Goal: Task Accomplishment & Management: Use online tool/utility

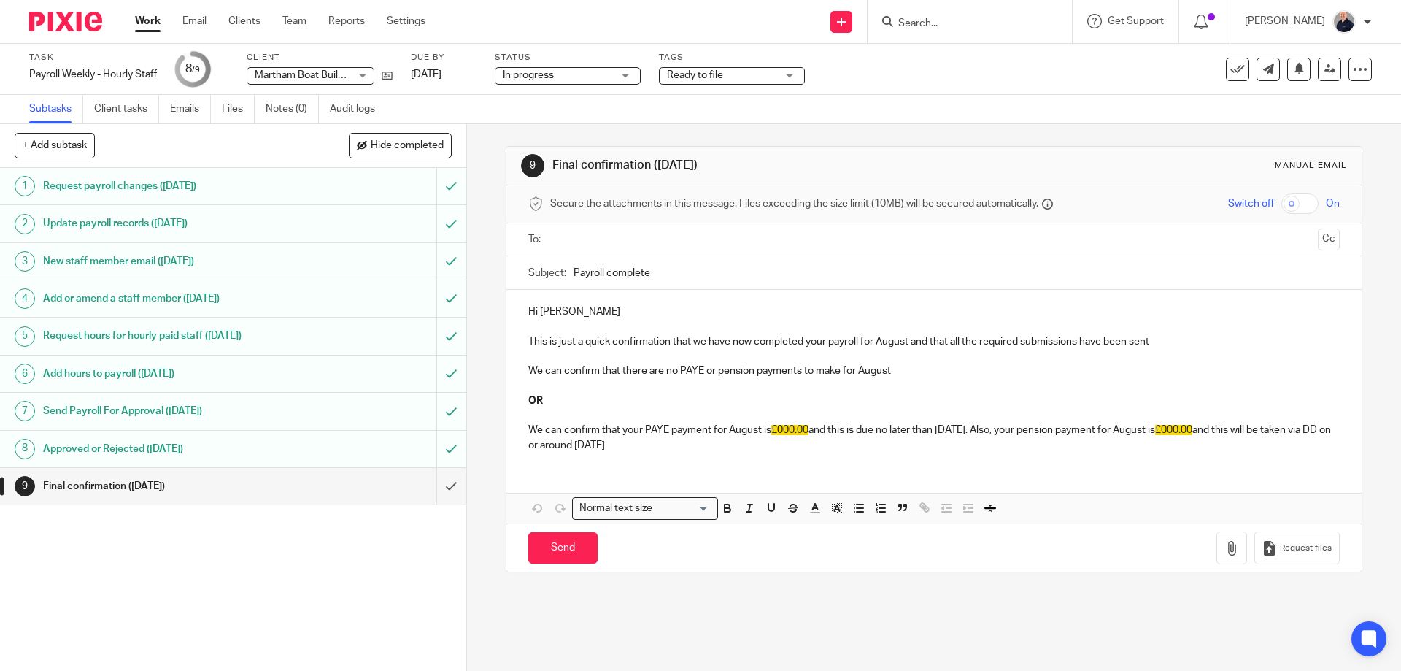
click at [541, 347] on p "This is just a quick confirmation that we have now completed your payroll for A…" at bounding box center [933, 341] width 811 height 15
drag, startPoint x: 522, startPoint y: 367, endPoint x: 559, endPoint y: 421, distance: 65.6
click at [559, 421] on div "Hi Ian This is just a quick confirmation that we have now completed your payrol…" at bounding box center [933, 377] width 854 height 174
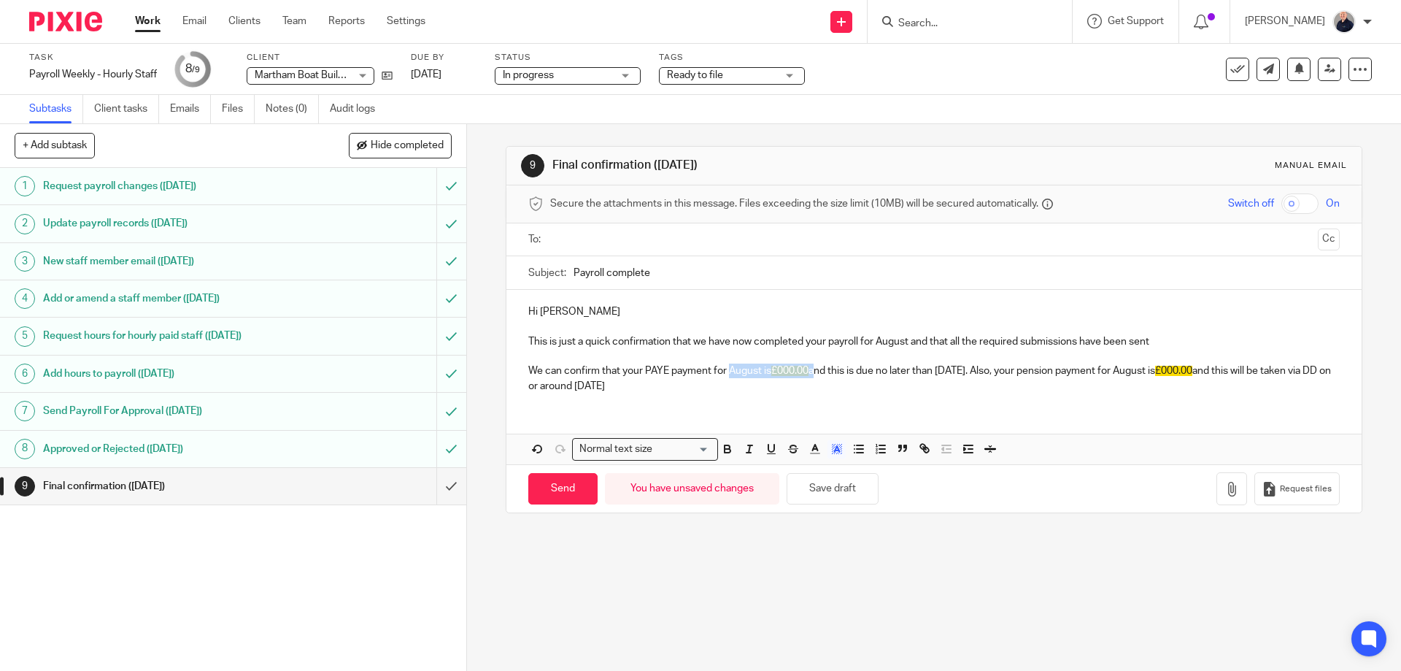
drag, startPoint x: 727, startPoint y: 371, endPoint x: 809, endPoint y: 368, distance: 82.5
click at [809, 368] on p "We can confirm that your PAYE payment for August is £000.00 and this is due no …" at bounding box center [933, 378] width 811 height 30
click at [878, 376] on p "We can confirm that your PAYE payment for week 19 is £and this is due no later …" at bounding box center [933, 378] width 811 height 30
click at [782, 370] on p "We can confirm that your PAYE payment for week 19 is £and this is due no later …" at bounding box center [933, 378] width 811 height 30
click at [1045, 370] on p "We can confirm that your PAYE payment for week 19 is £1,890.88 and this is due …" at bounding box center [933, 378] width 811 height 30
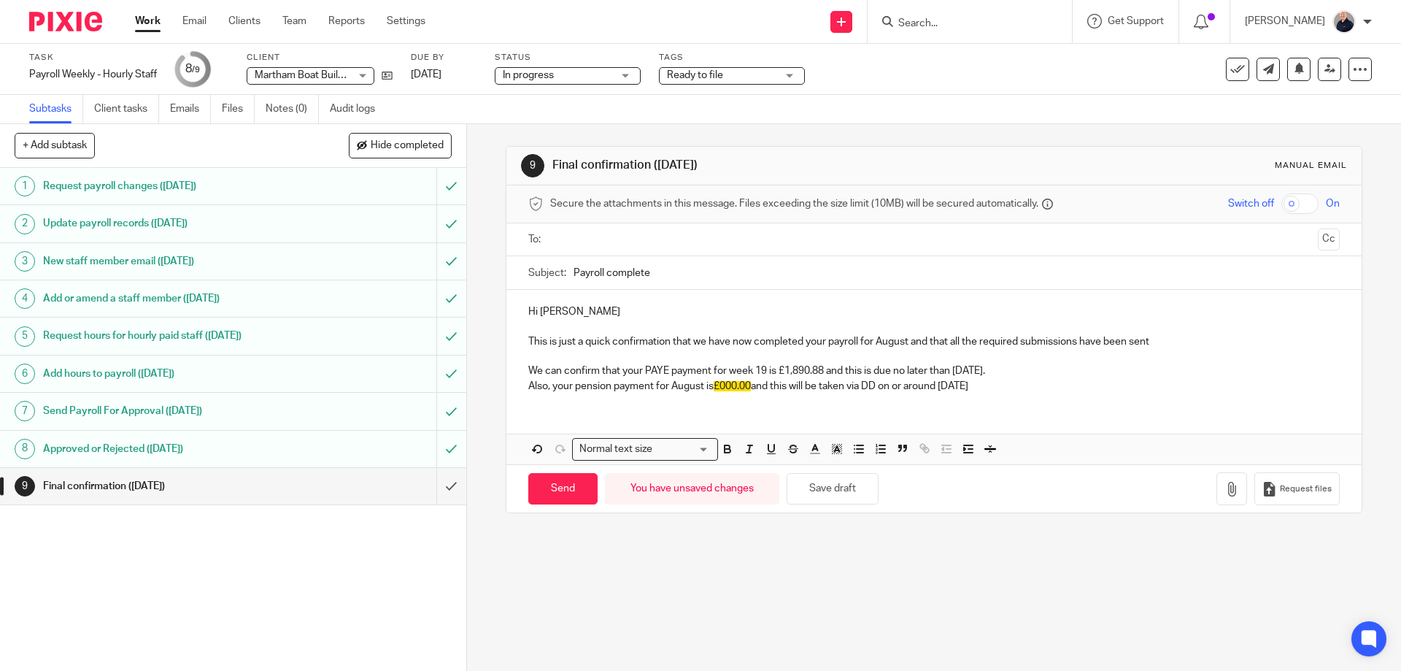
click at [671, 385] on p "We can confirm that your PAYE payment for week 19 is £1,890.88 and this is due …" at bounding box center [933, 378] width 811 height 30
click at [703, 386] on p "We can confirm that your PAYE payment for week 19 is £1,890.88 and this is due …" at bounding box center [933, 378] width 811 height 30
drag, startPoint x: 895, startPoint y: 386, endPoint x: 1051, endPoint y: 391, distance: 156.2
click at [1051, 391] on p "We can confirm that your PAYE payment for week 19 is £1,890.88 and this is due …" at bounding box center [933, 378] width 811 height 30
click at [567, 235] on input "text" at bounding box center [933, 239] width 756 height 17
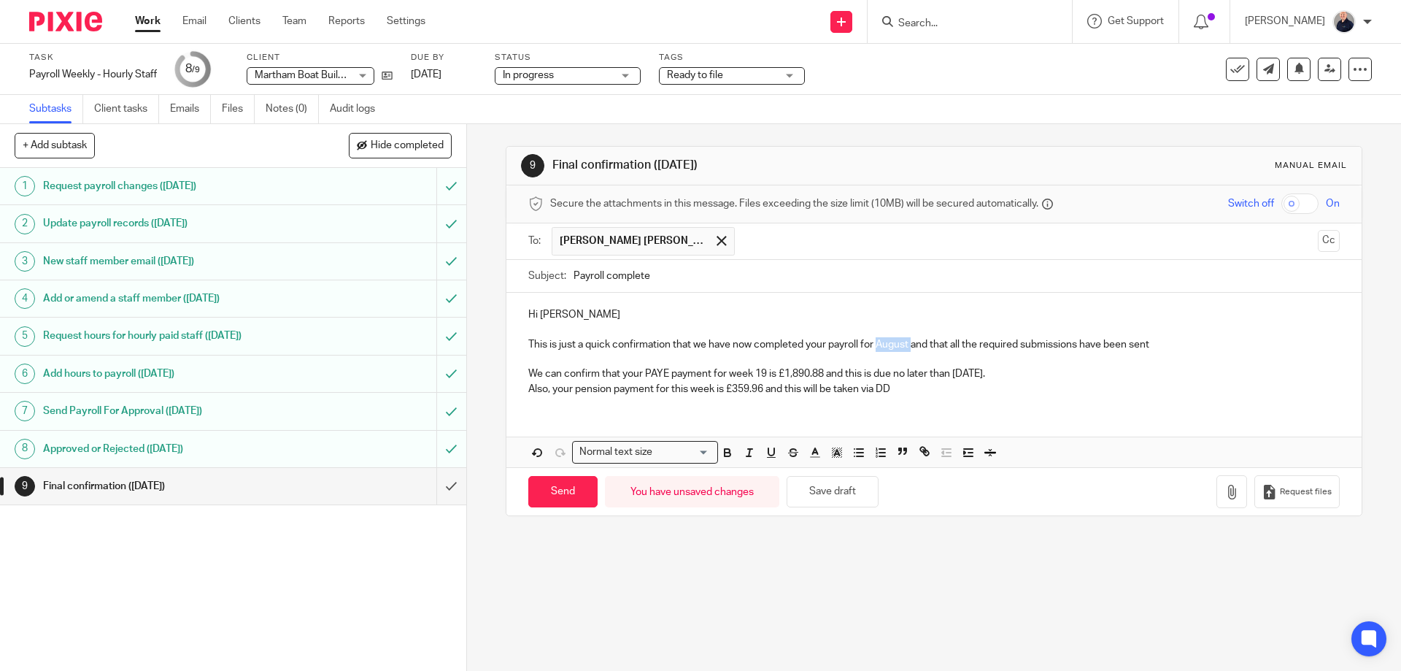
drag, startPoint x: 876, startPoint y: 344, endPoint x: 908, endPoint y: 344, distance: 32.1
click at [908, 344] on p "This is just a quick confirmation that we have now completed your payroll for A…" at bounding box center [933, 344] width 811 height 15
click at [556, 489] on input "Send" at bounding box center [562, 491] width 69 height 31
type input "Sent"
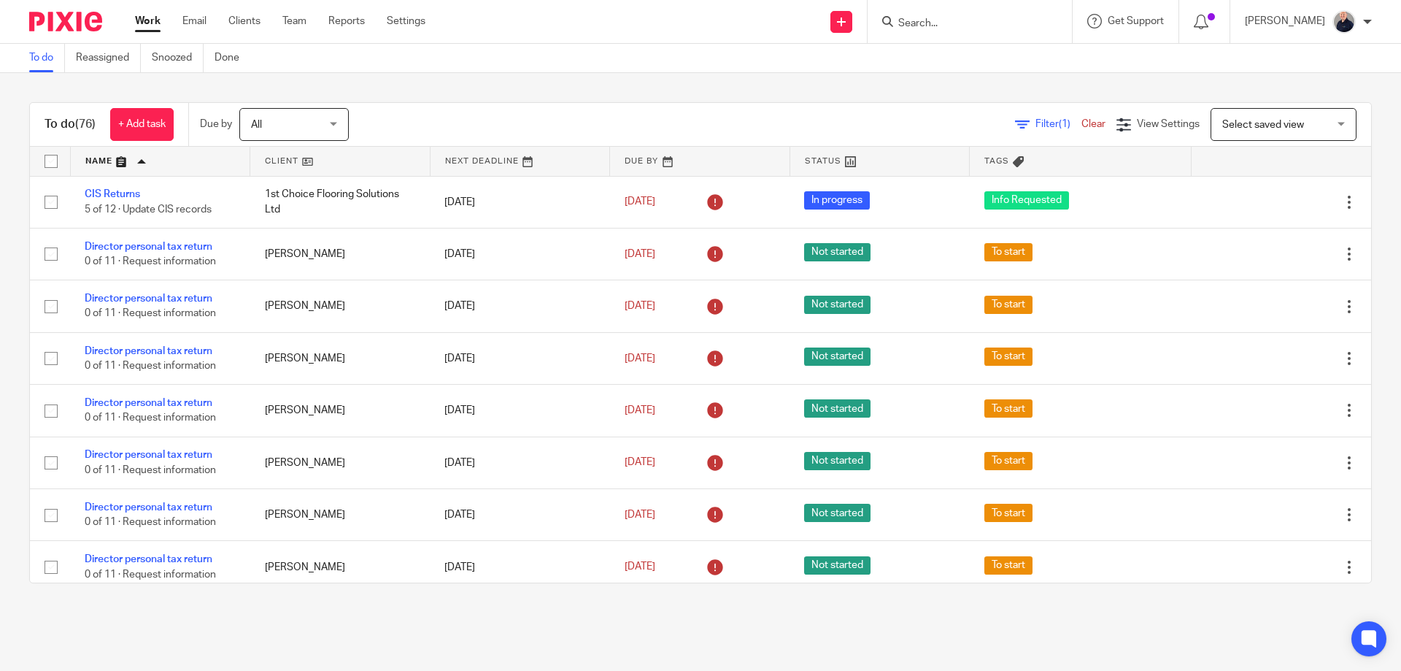
scroll to position [2530, 0]
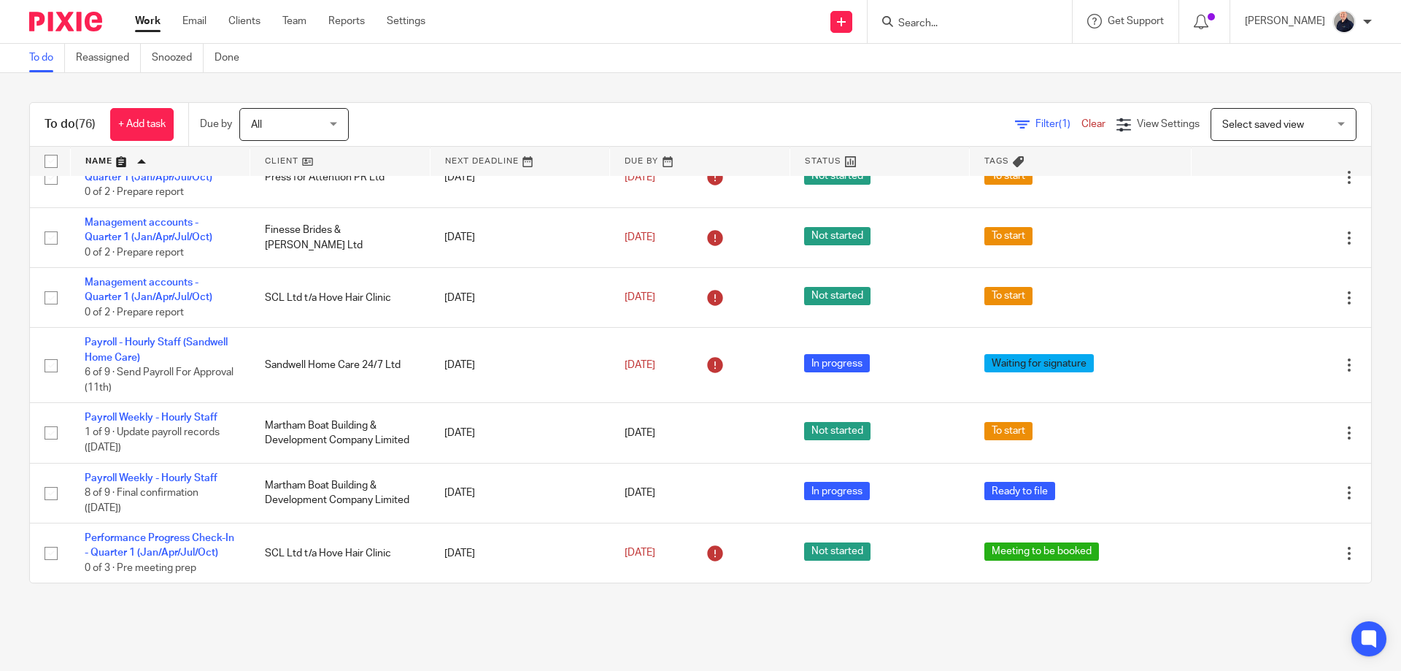
click at [907, 20] on input "Search" at bounding box center [962, 24] width 131 height 13
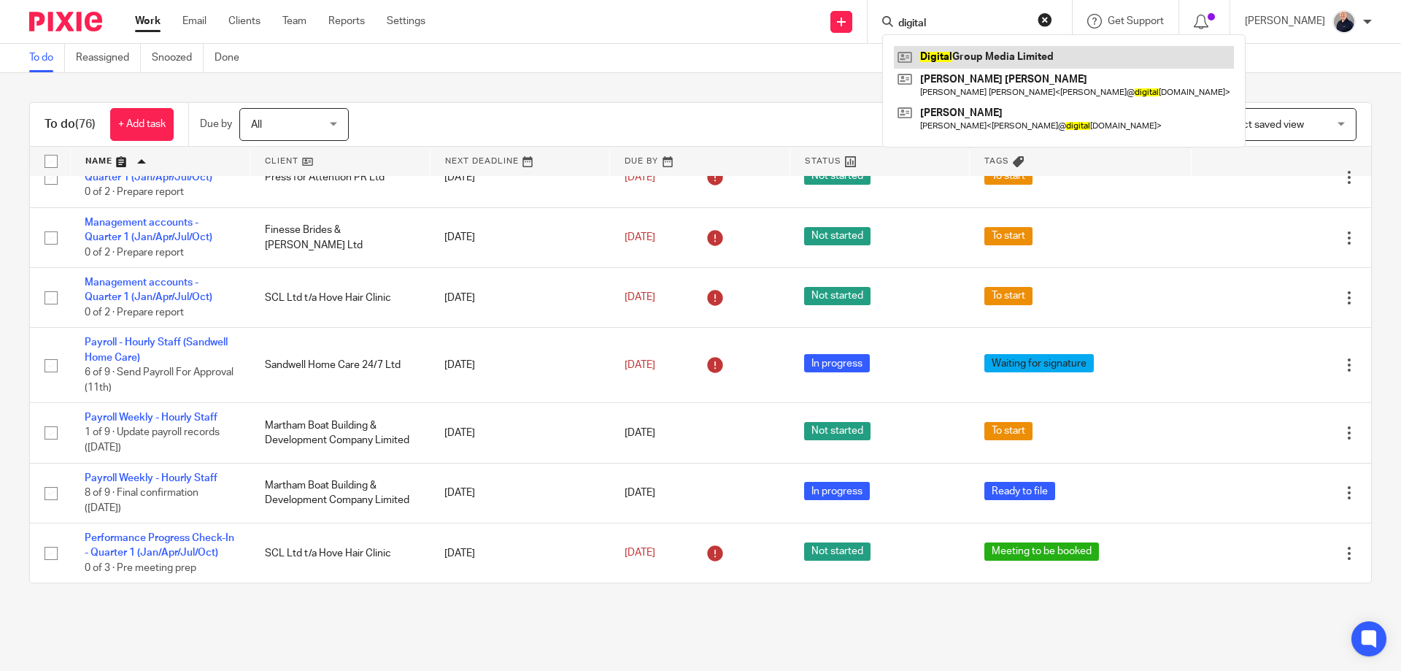
type input "digital"
click at [997, 59] on link at bounding box center [1064, 57] width 340 height 22
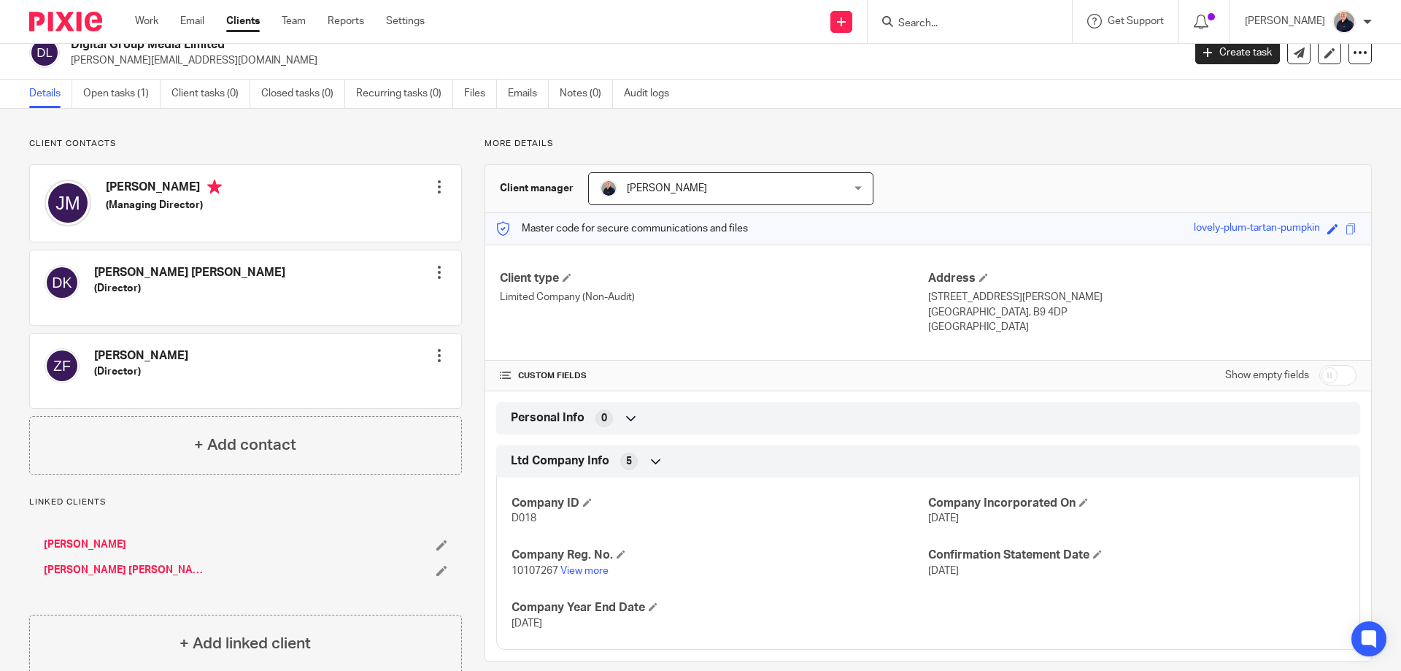
scroll to position [49, 0]
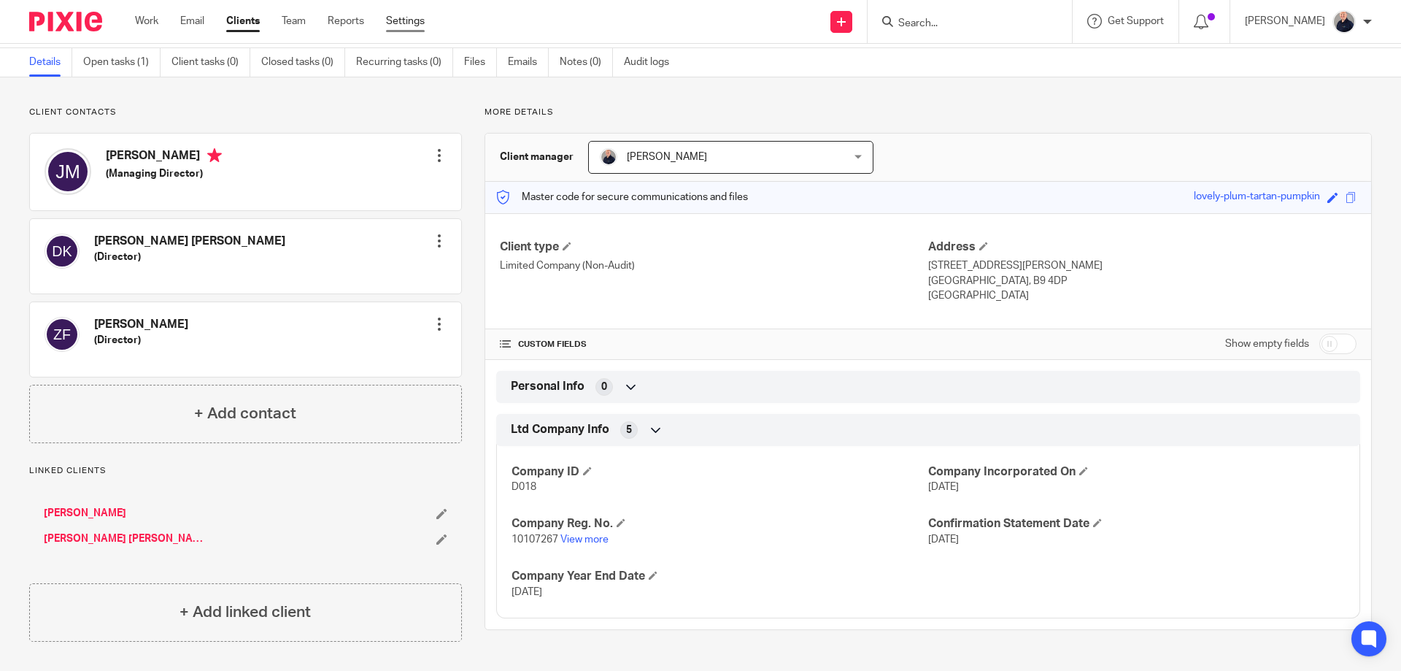
click at [397, 20] on link "Settings" at bounding box center [405, 21] width 39 height 15
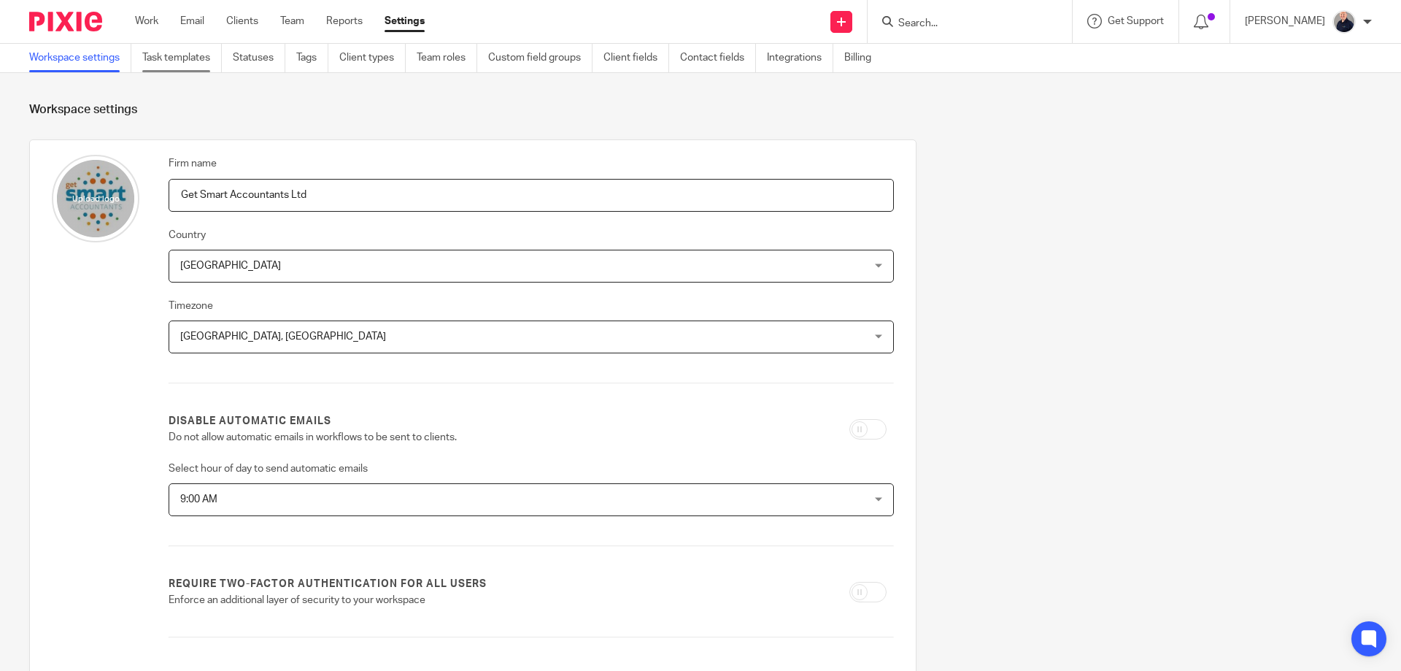
click at [209, 58] on link "Task templates" at bounding box center [182, 58] width 80 height 28
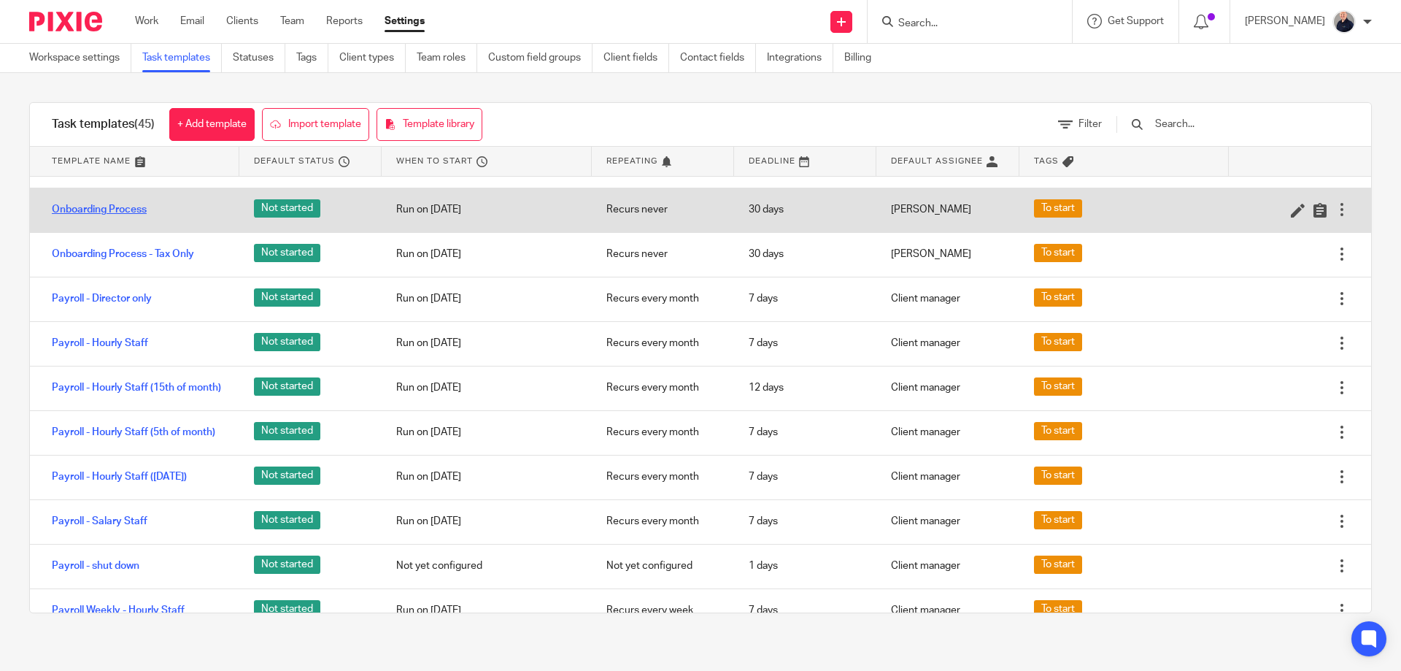
scroll to position [1167, 0]
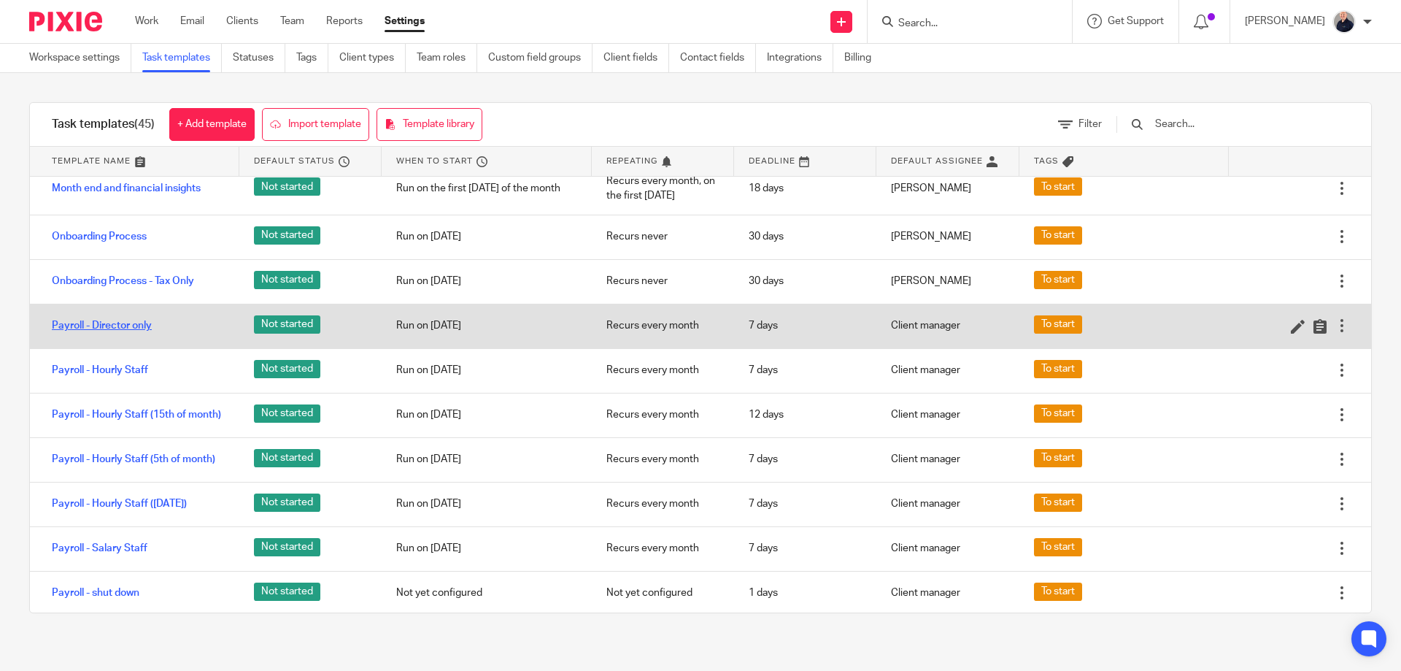
click at [116, 333] on link "Payroll - Director only" at bounding box center [102, 325] width 100 height 15
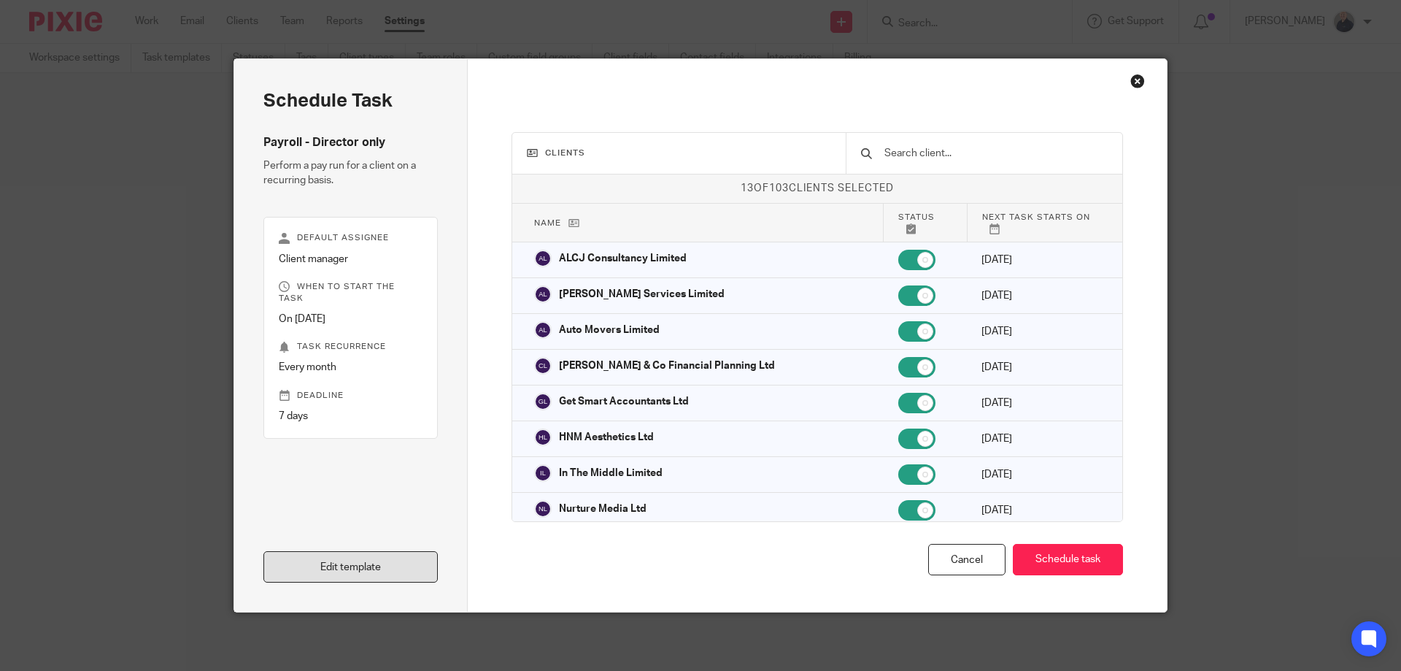
click at [327, 563] on link "Edit template" at bounding box center [350, 566] width 174 height 31
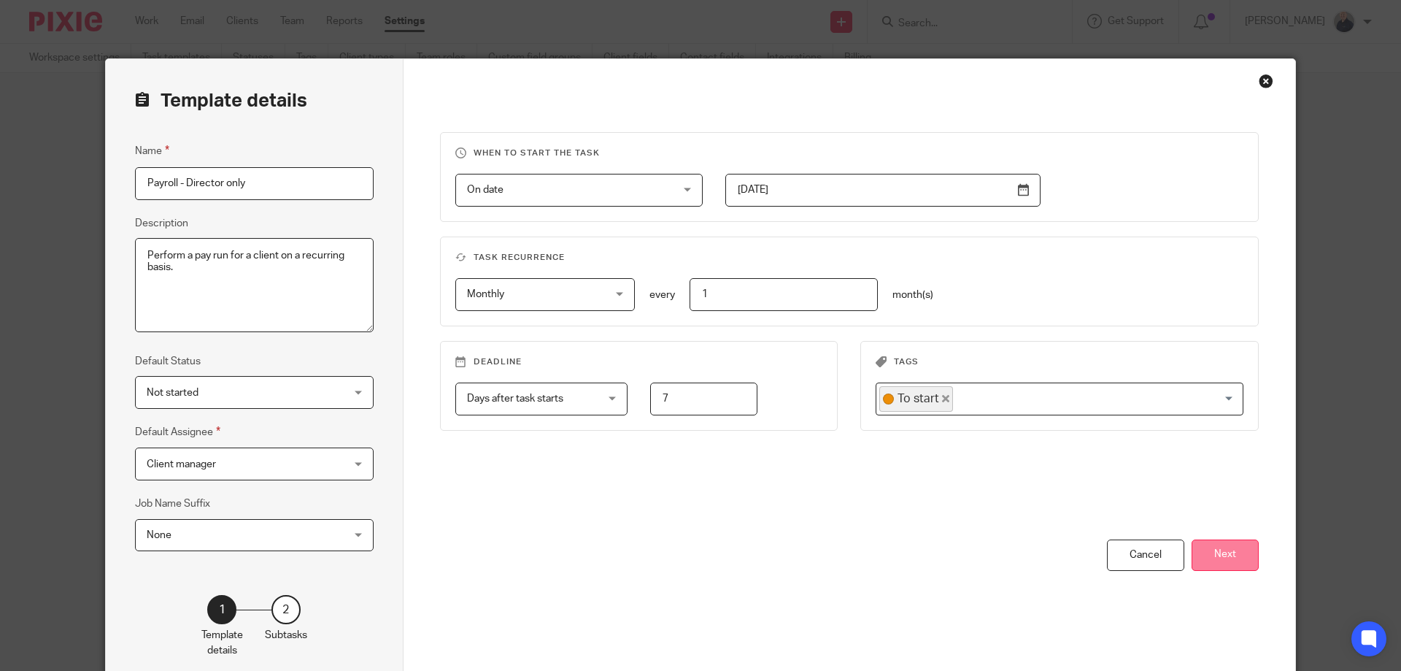
click at [1209, 546] on button "Next" at bounding box center [1224, 554] width 67 height 31
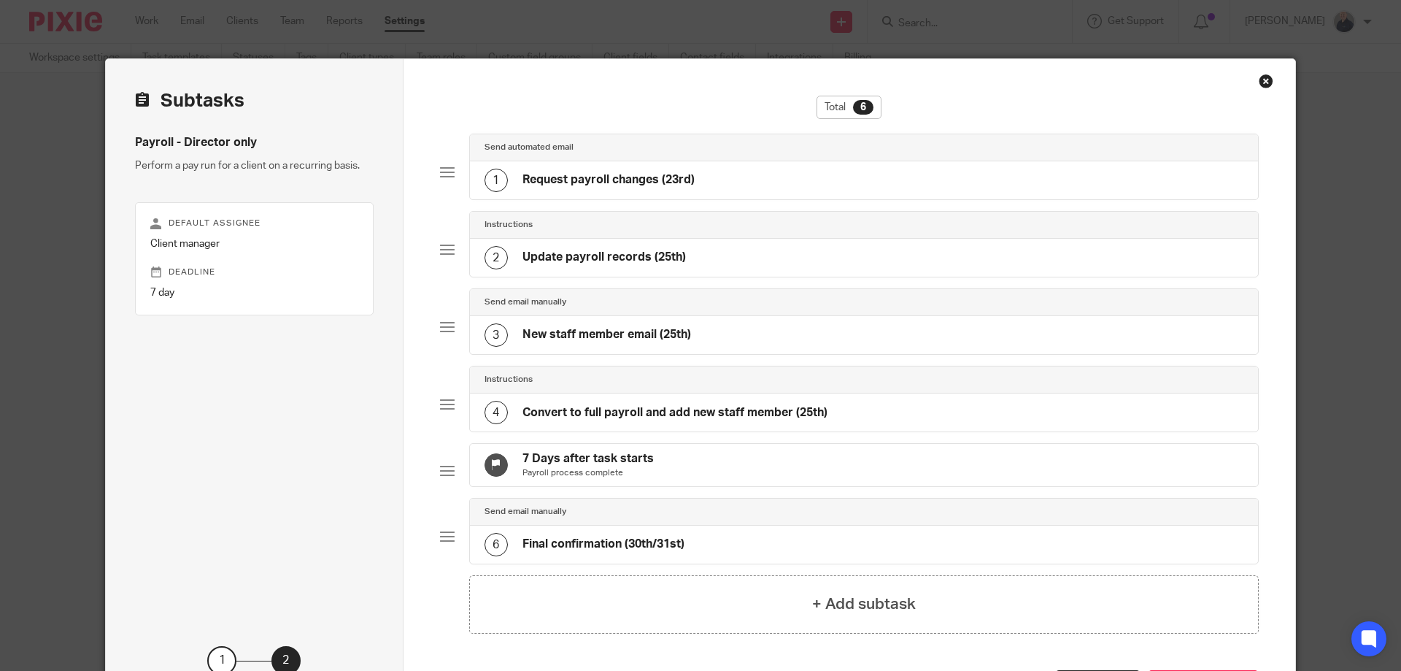
click at [1260, 82] on div "Close this dialog window" at bounding box center [1266, 81] width 15 height 15
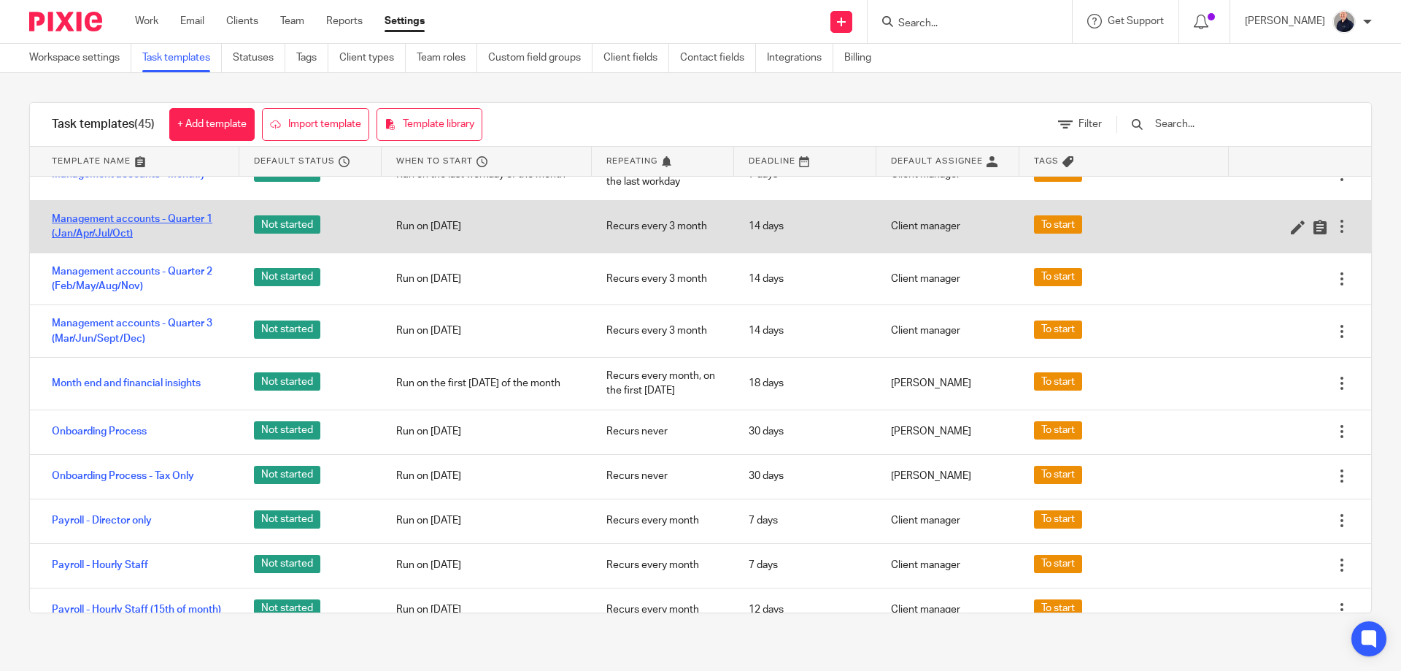
scroll to position [1167, 0]
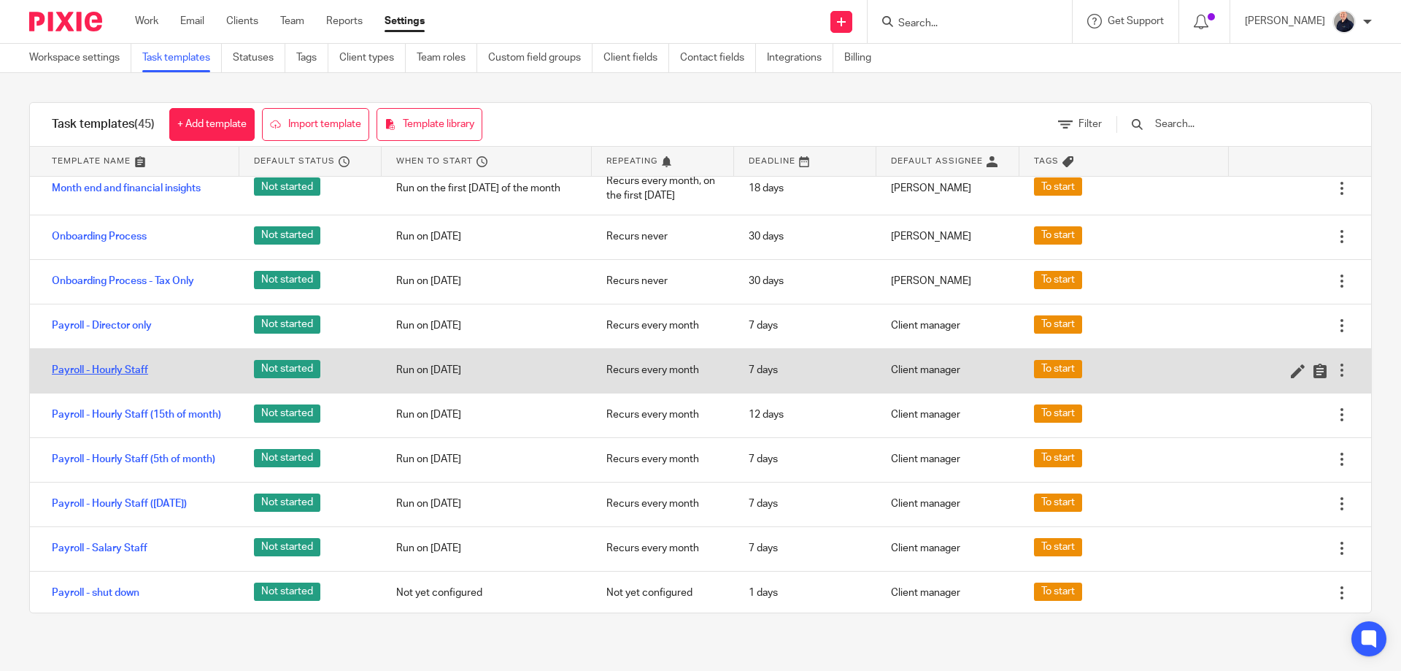
click at [121, 377] on link "Payroll - Hourly Staff" at bounding box center [100, 370] width 96 height 15
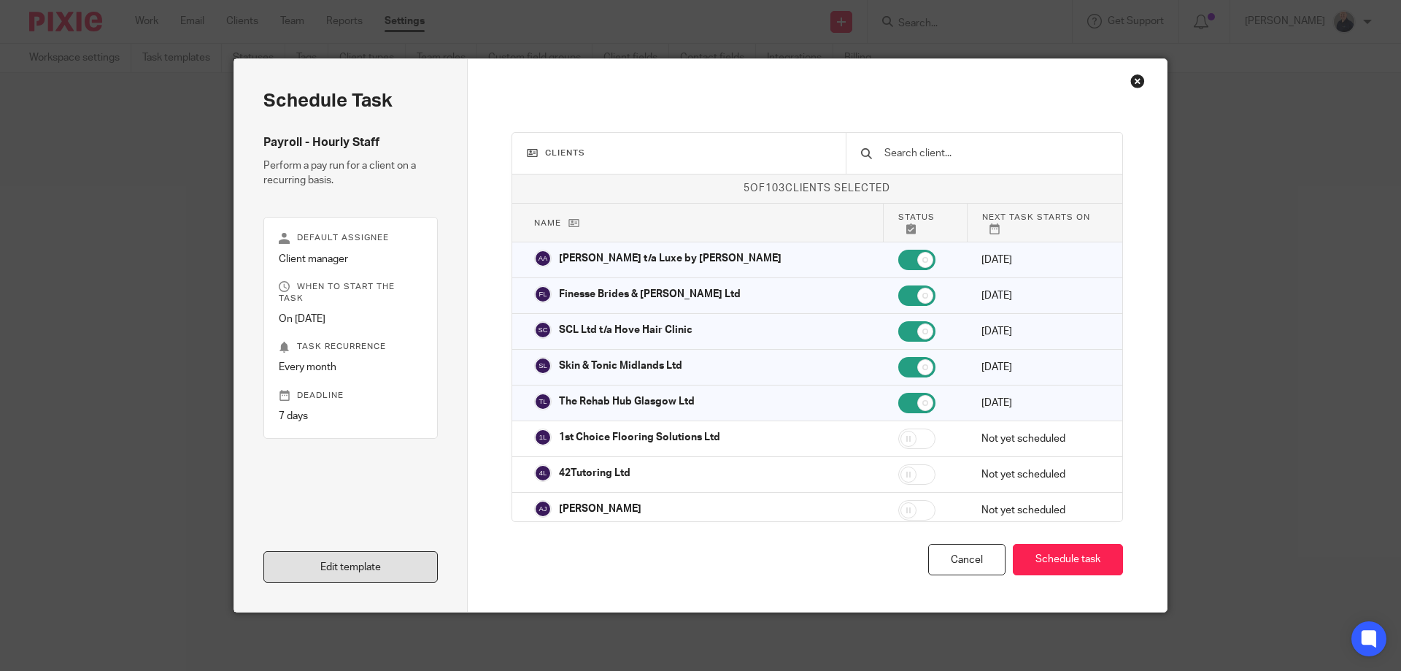
click at [349, 563] on link "Edit template" at bounding box center [350, 566] width 174 height 31
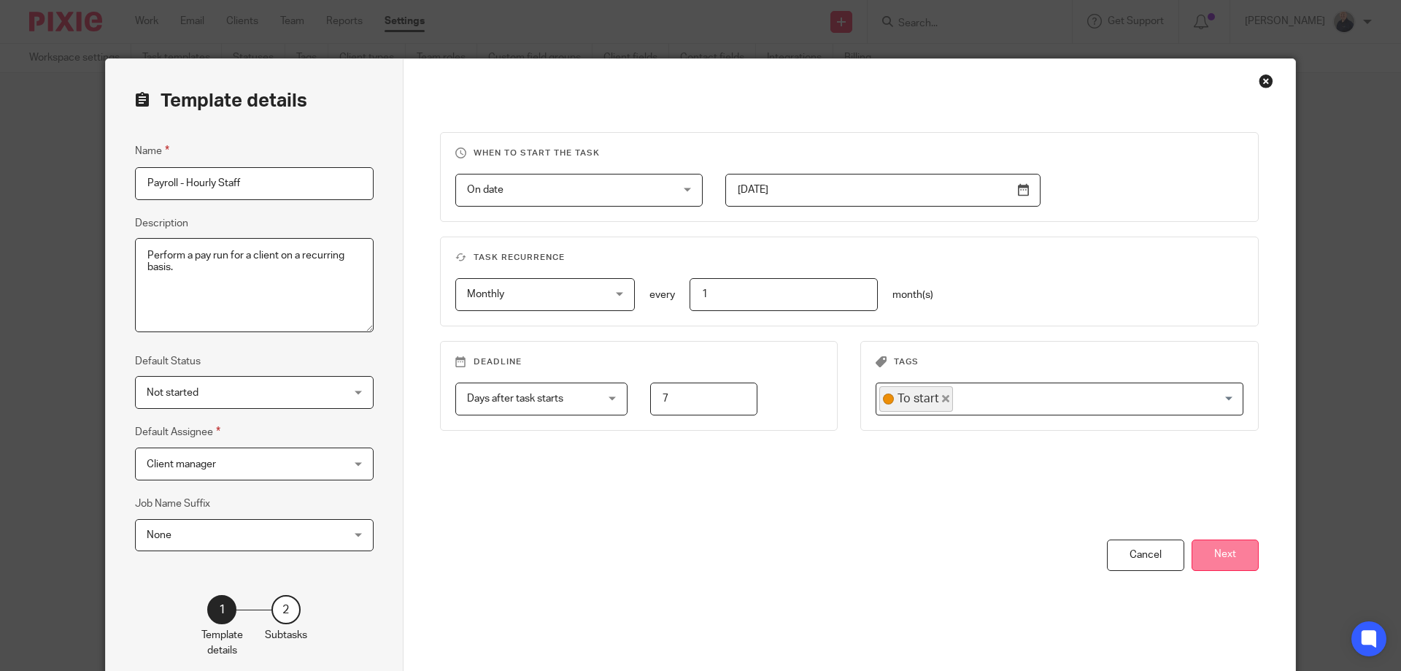
click at [1210, 555] on button "Next" at bounding box center [1224, 554] width 67 height 31
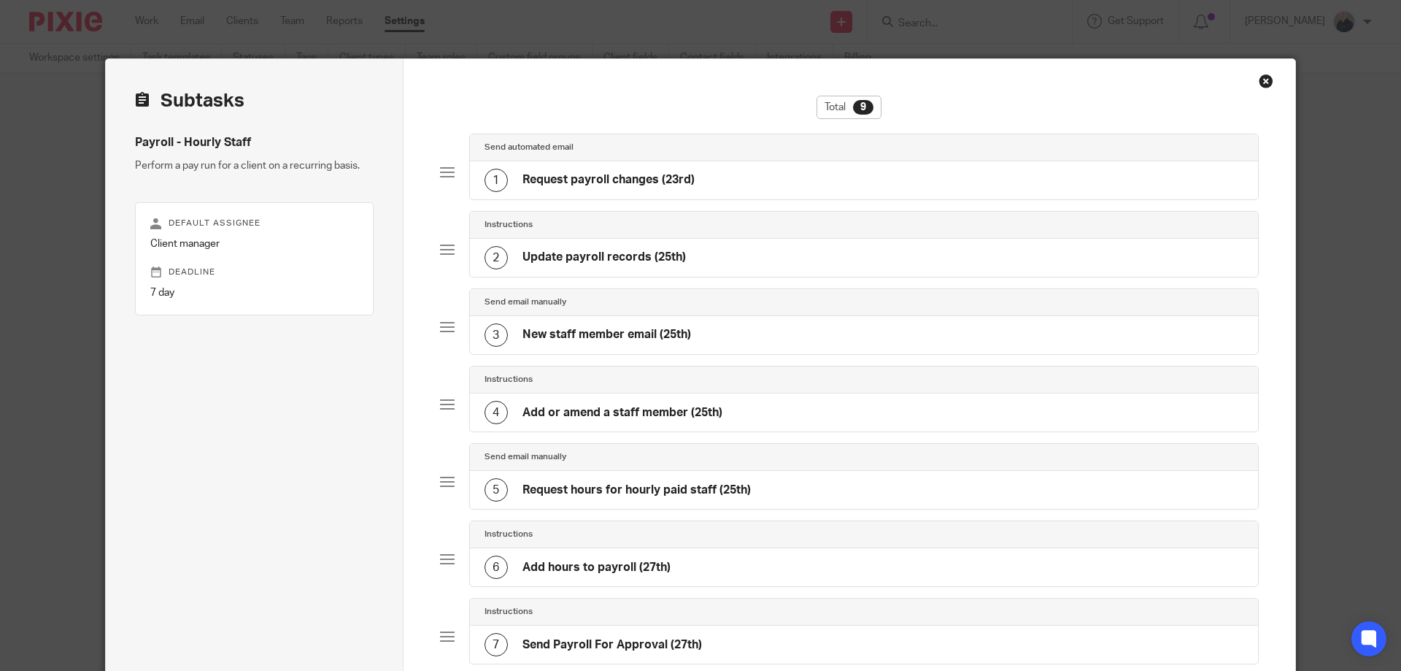
click at [1259, 80] on div "Close this dialog window" at bounding box center [1266, 81] width 15 height 15
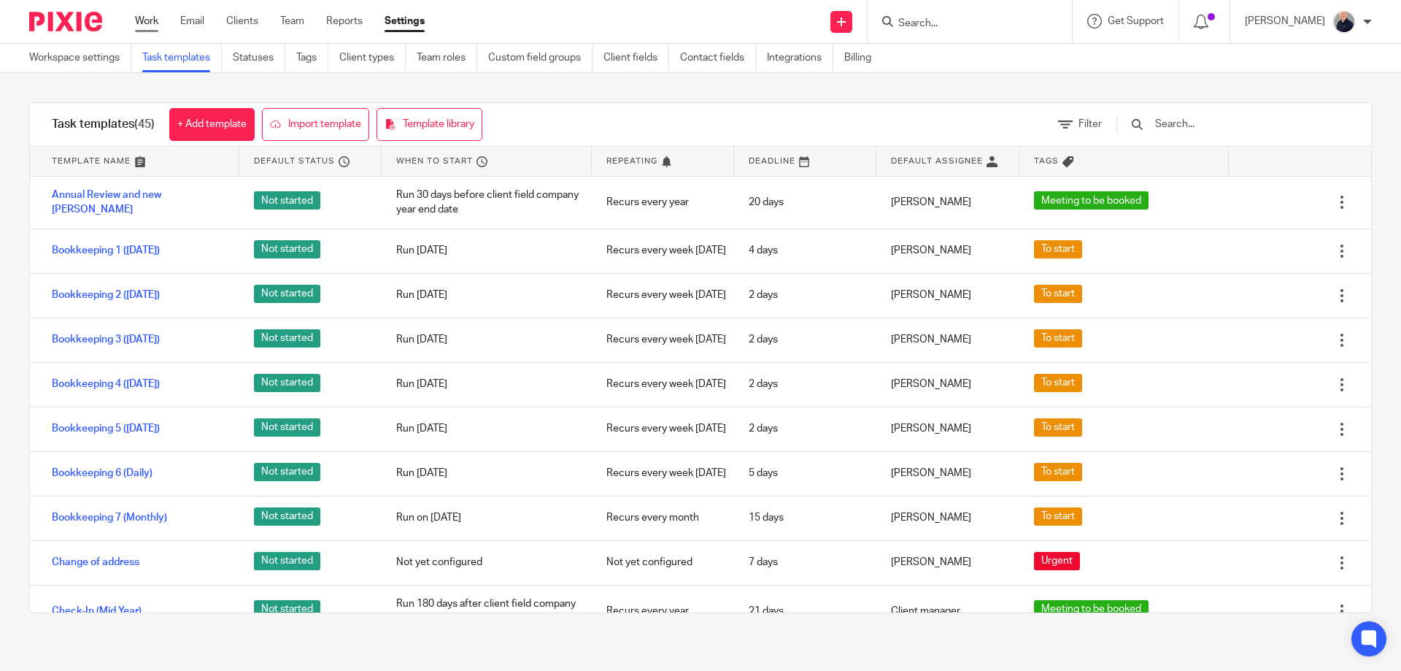
click at [146, 23] on link "Work" at bounding box center [146, 21] width 23 height 15
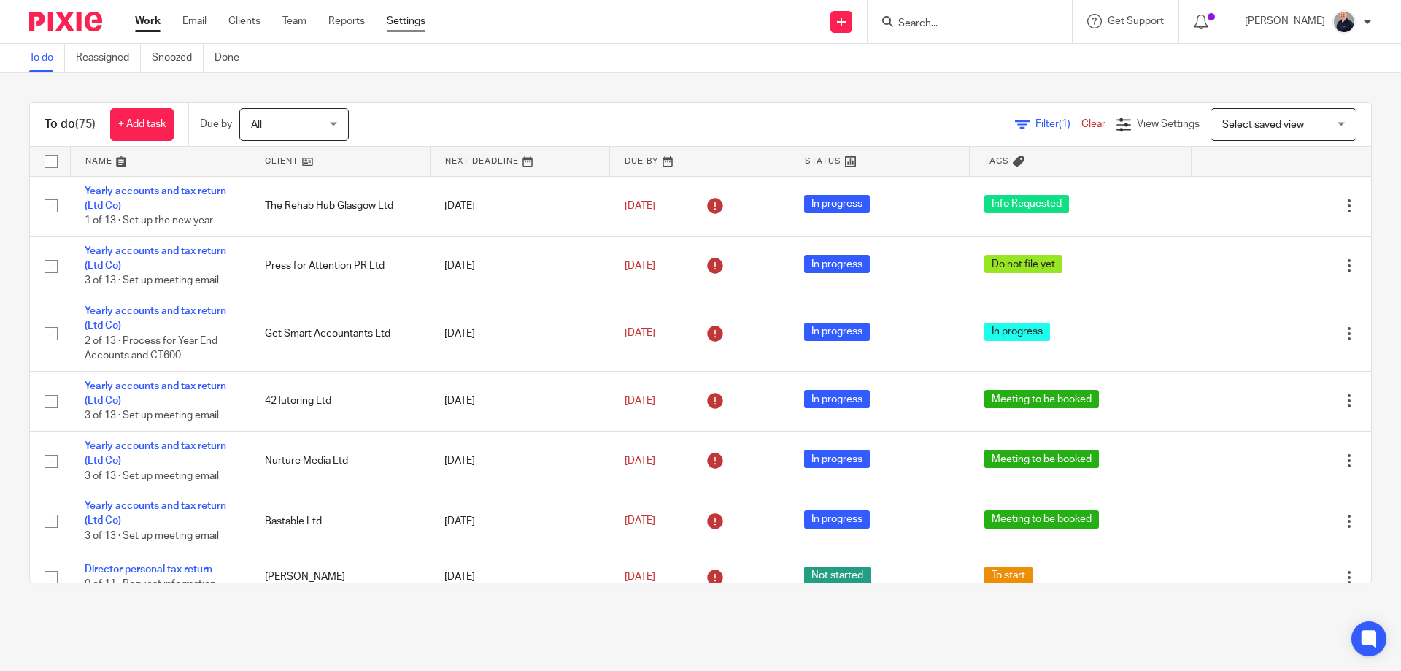
click at [398, 20] on link "Settings" at bounding box center [406, 21] width 39 height 15
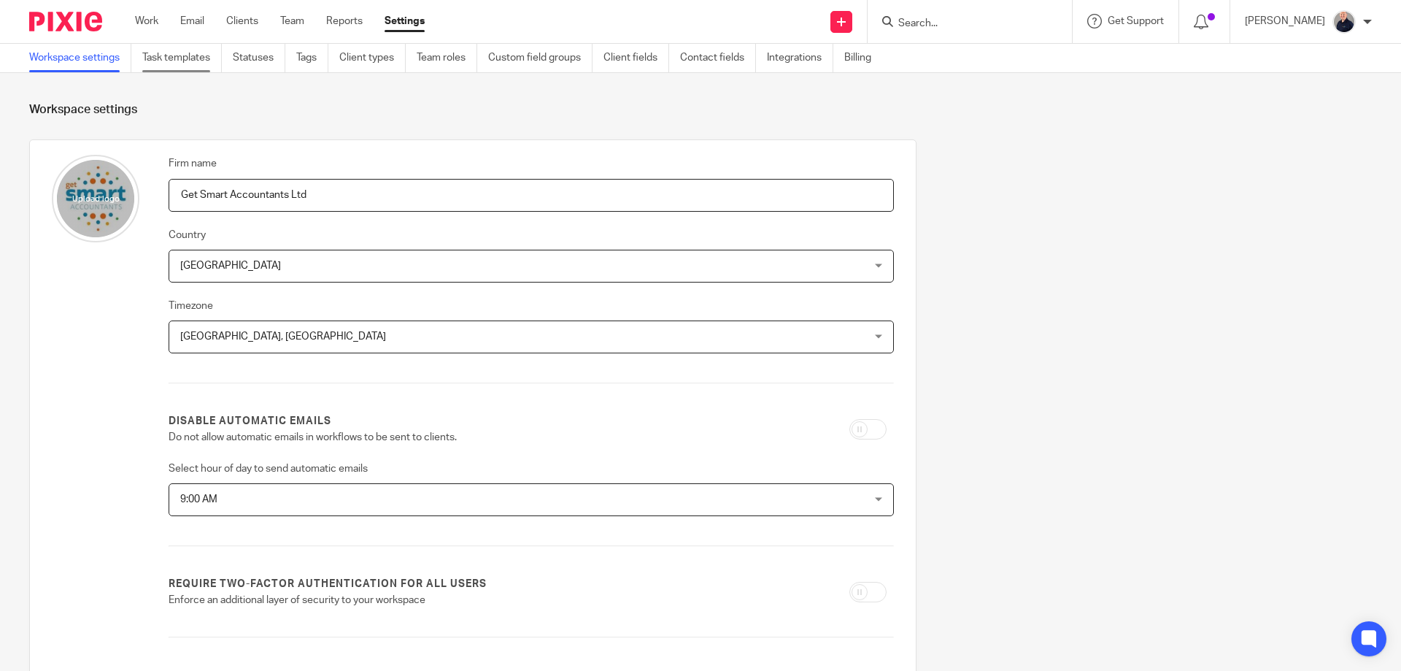
click at [189, 60] on link "Task templates" at bounding box center [182, 58] width 80 height 28
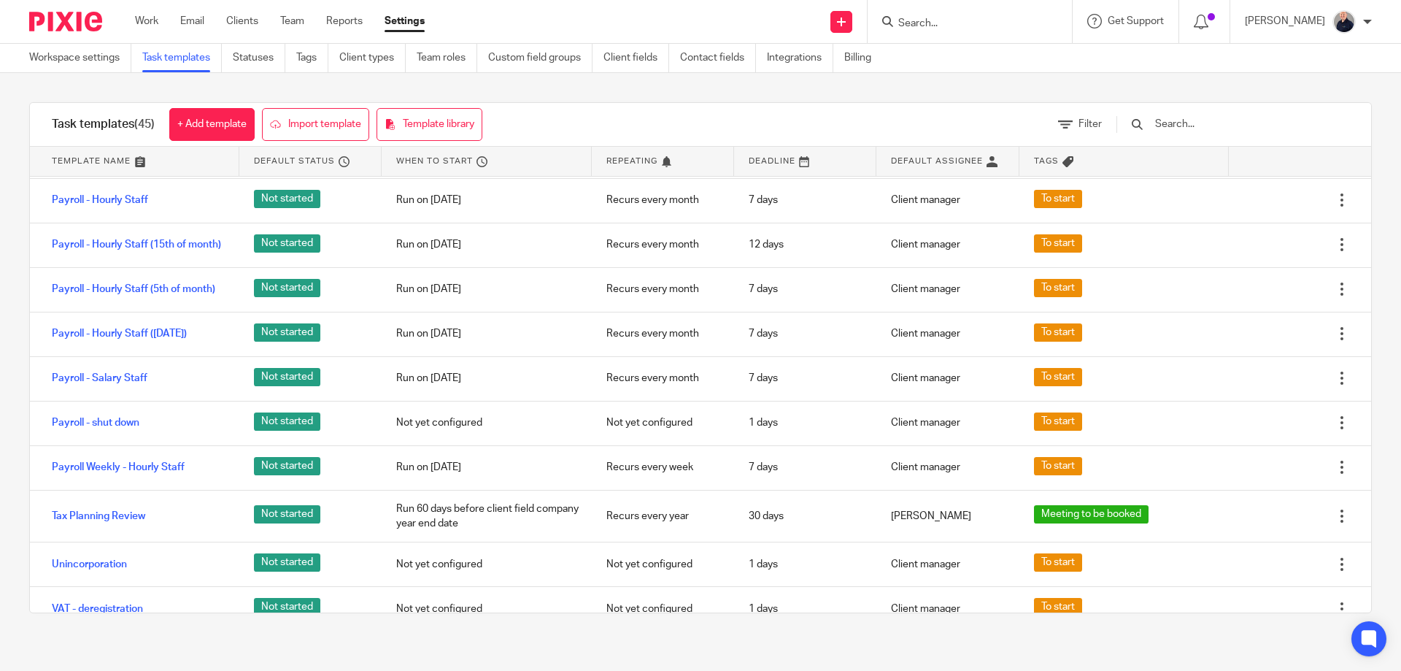
scroll to position [1362, 0]
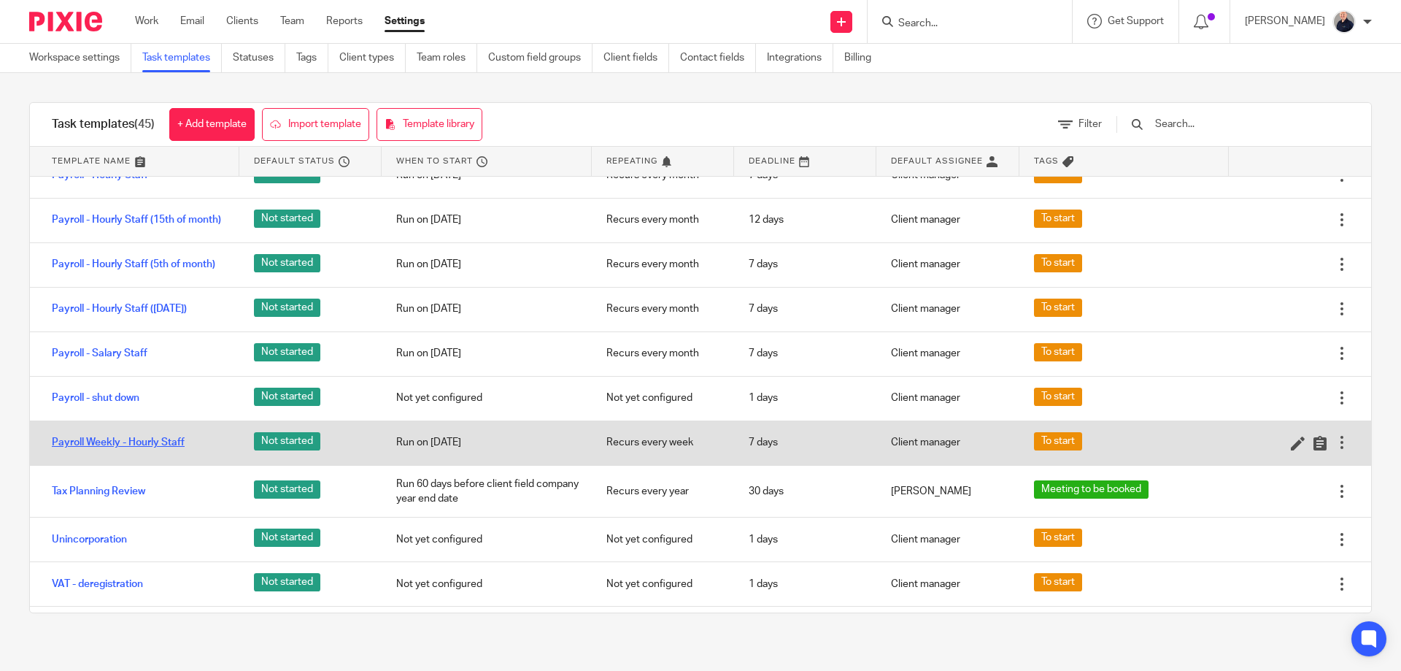
click at [150, 449] on link "Payroll Weekly - Hourly Staff" at bounding box center [118, 442] width 133 height 15
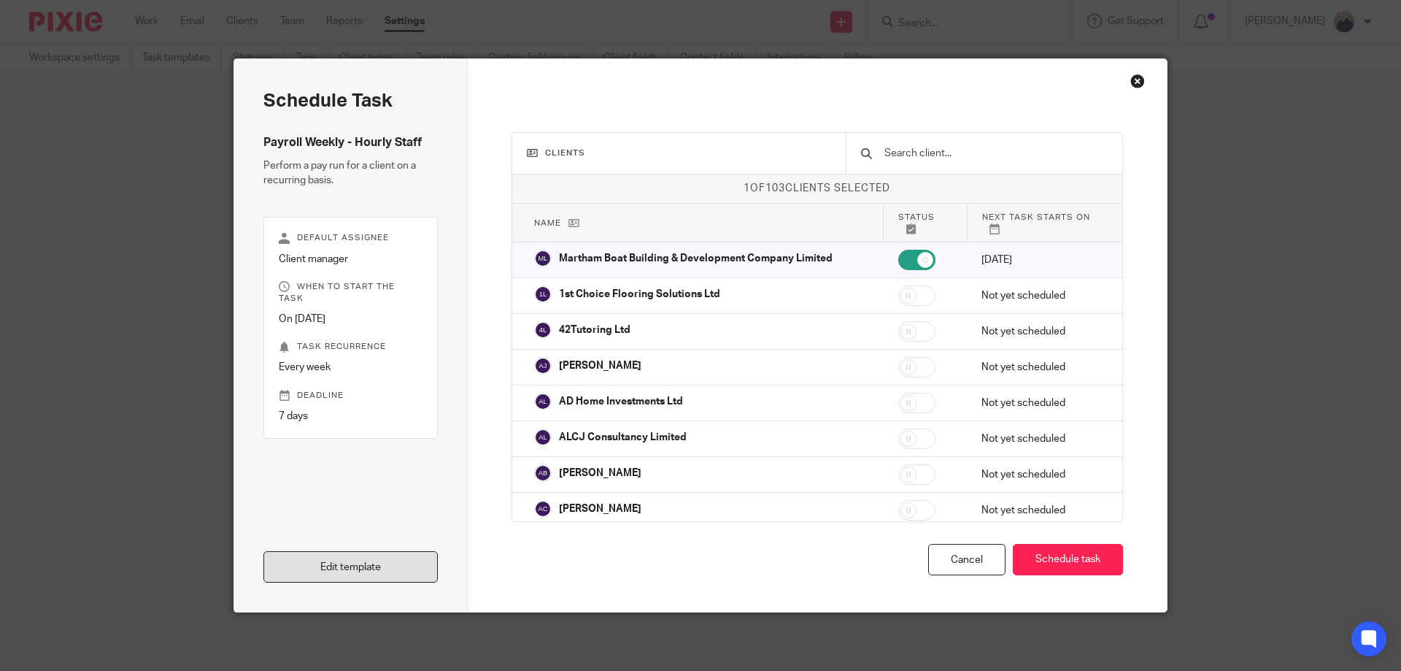
click at [330, 561] on link "Edit template" at bounding box center [350, 566] width 174 height 31
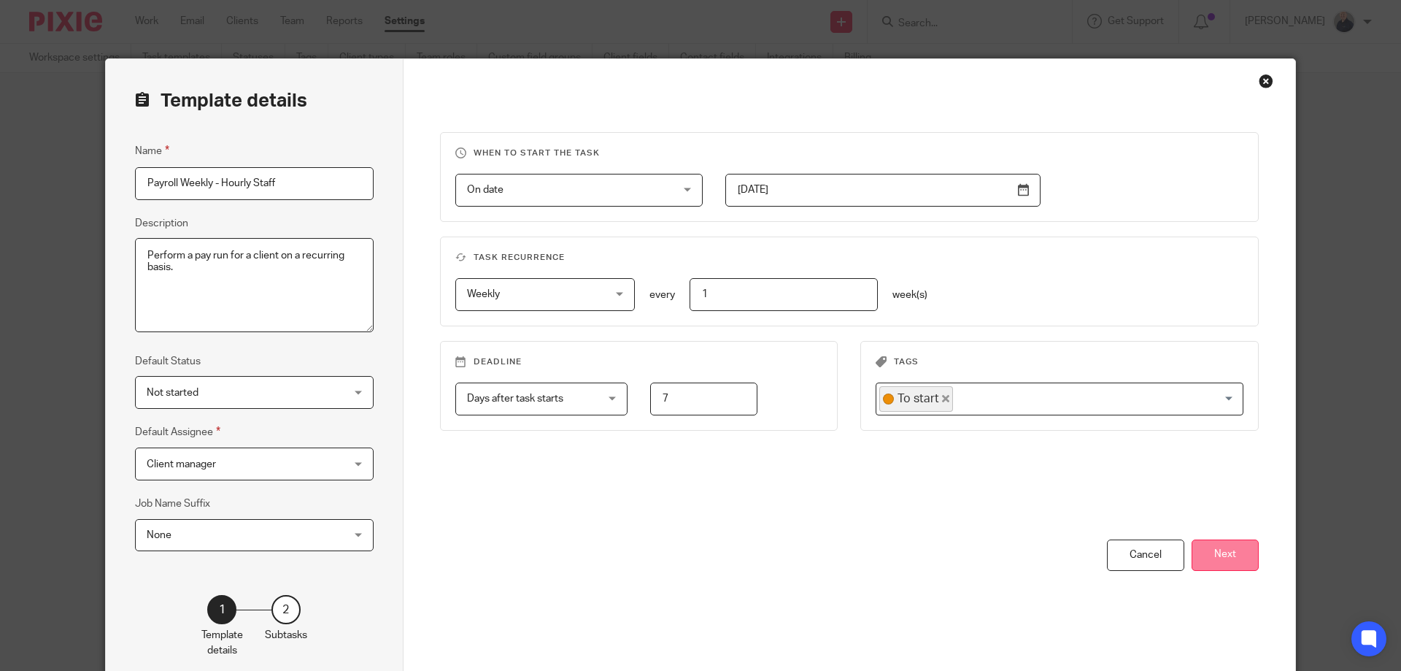
click at [1206, 560] on button "Next" at bounding box center [1224, 554] width 67 height 31
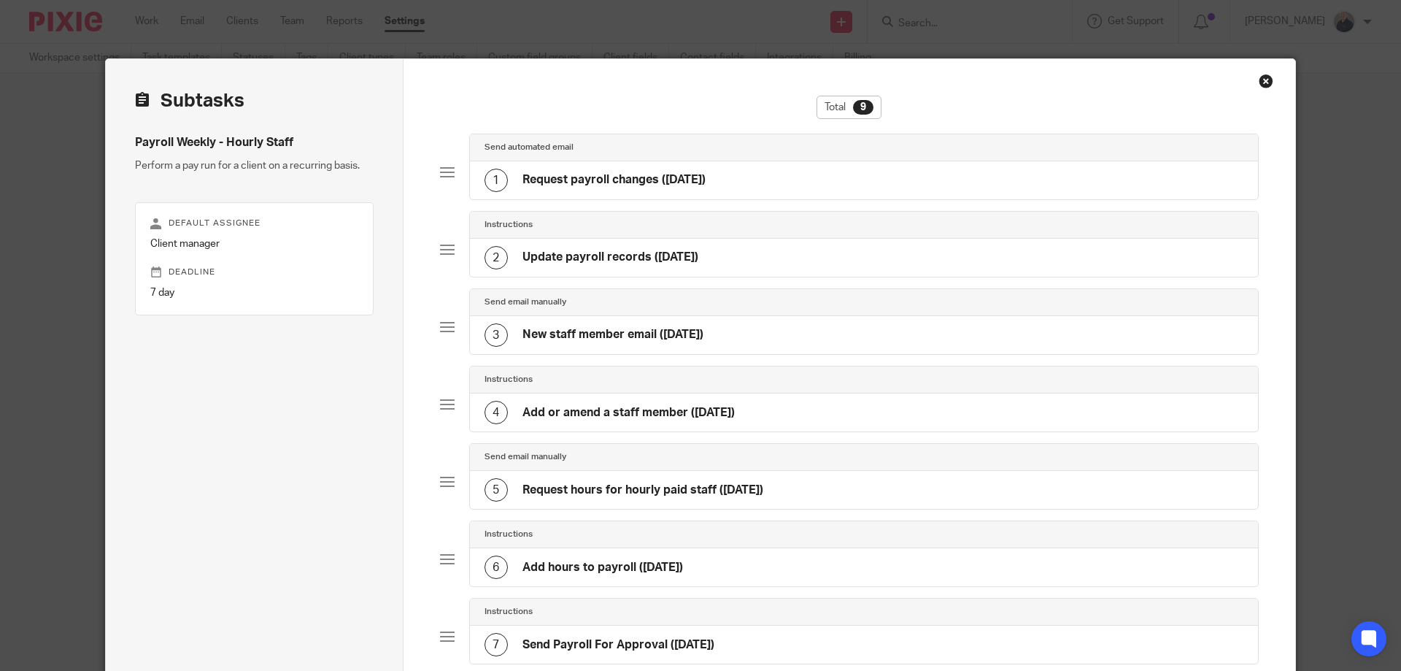
scroll to position [381, 0]
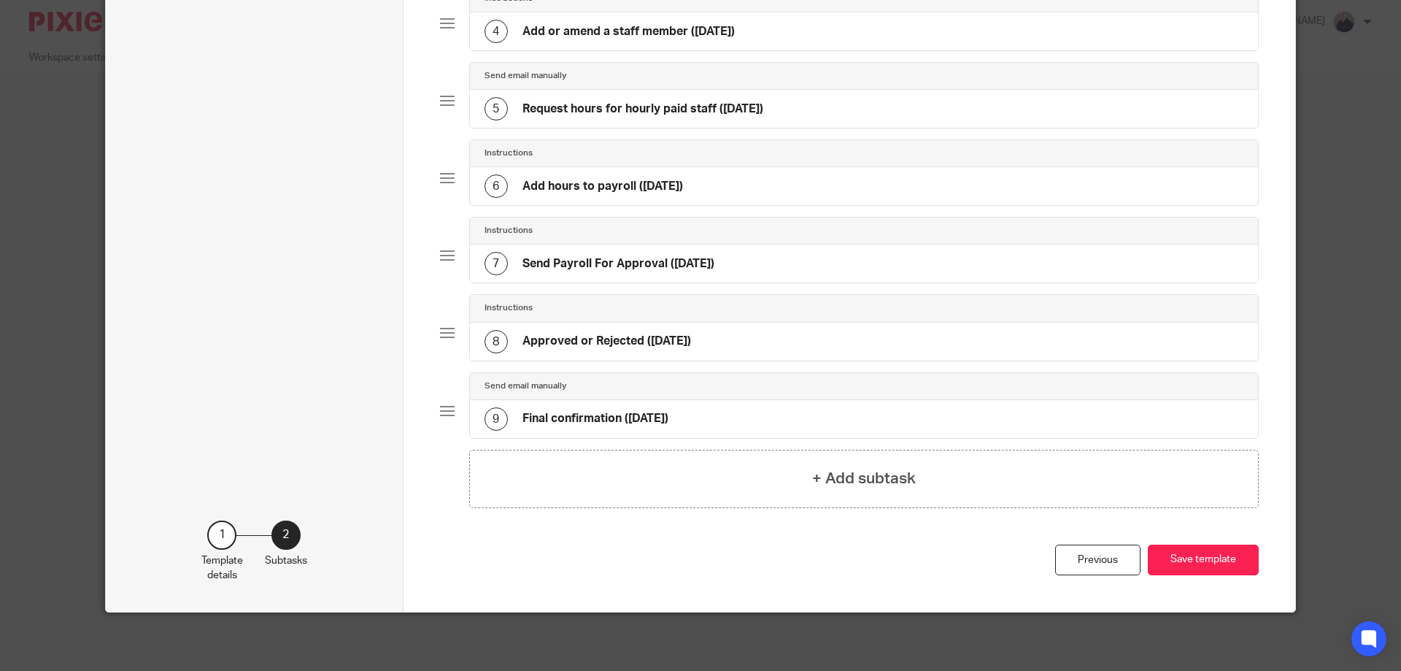
click at [672, 414] on div "9 Final confirmation (Friday)" at bounding box center [864, 419] width 789 height 38
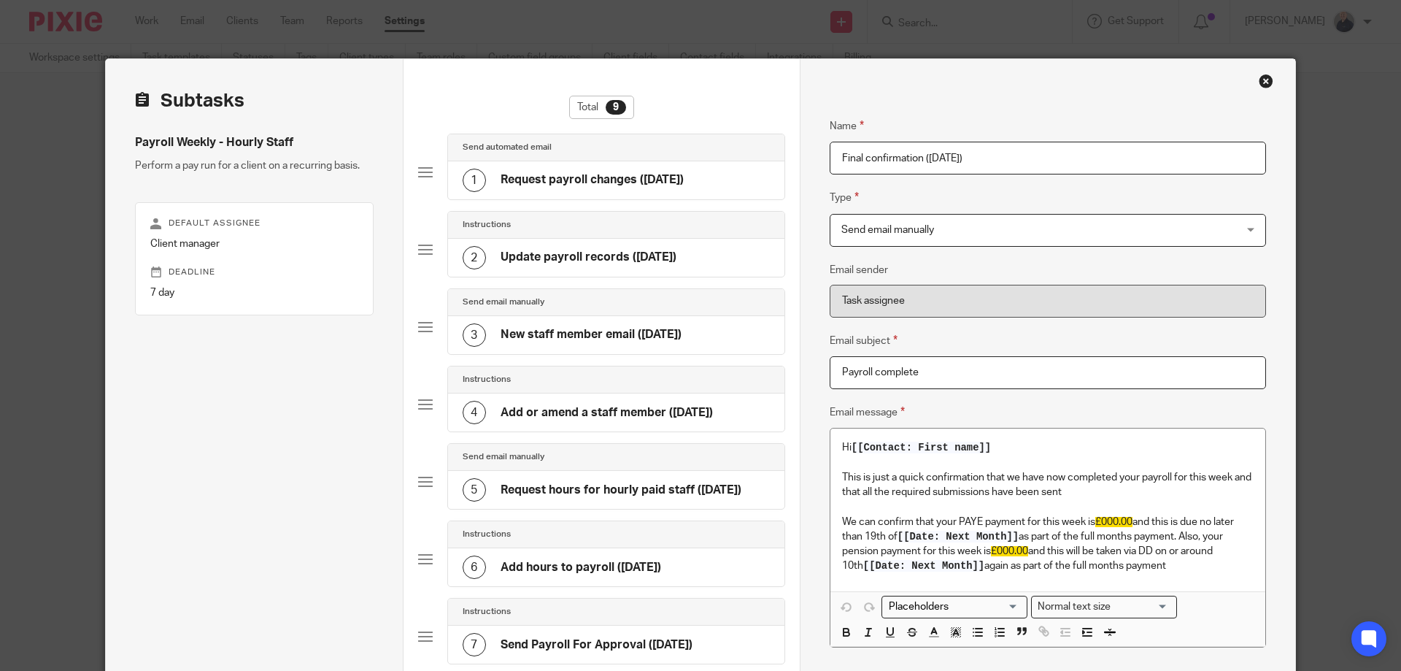
click at [1262, 82] on div "Close this dialog window" at bounding box center [1266, 81] width 15 height 15
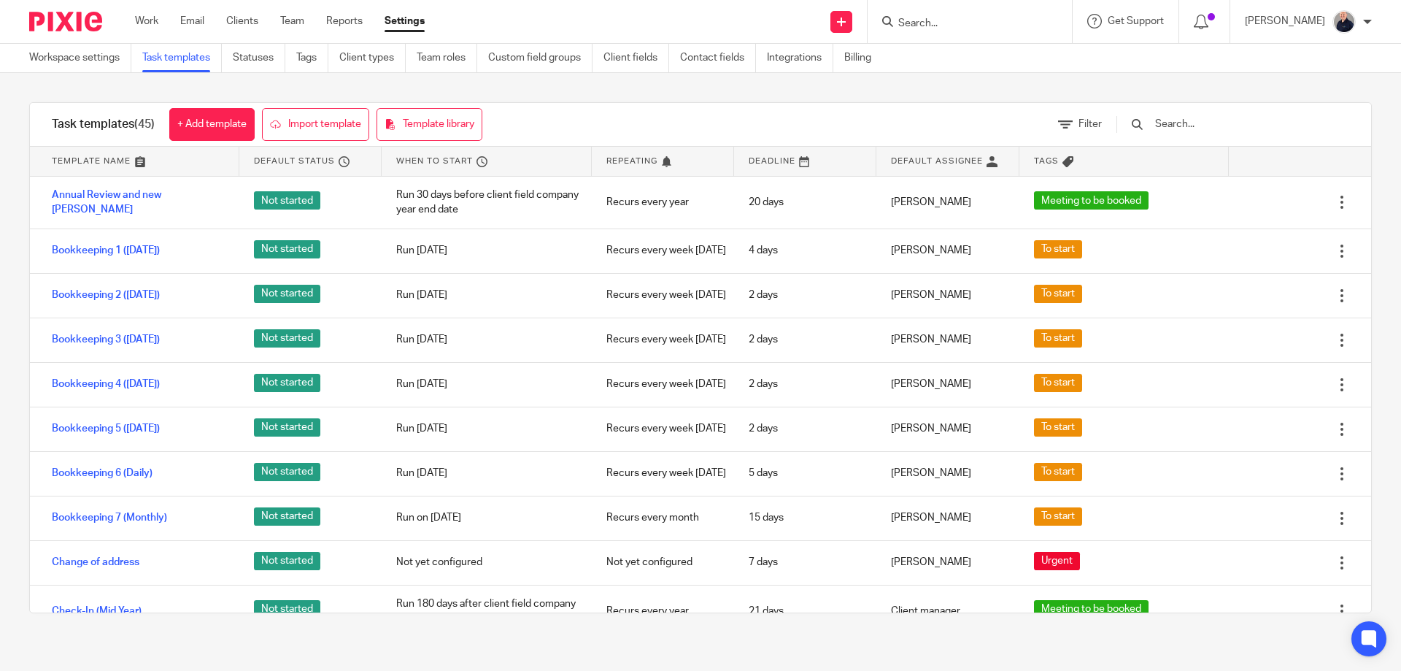
click at [625, 88] on div "Task templates (45) + Add template Import template Template library Filter Temp…" at bounding box center [700, 357] width 1401 height 569
click at [7, 271] on div "Task templates (45) + Add template Import template Template library Filter Temp…" at bounding box center [700, 357] width 1401 height 569
